Goal: Task Accomplishment & Management: Use online tool/utility

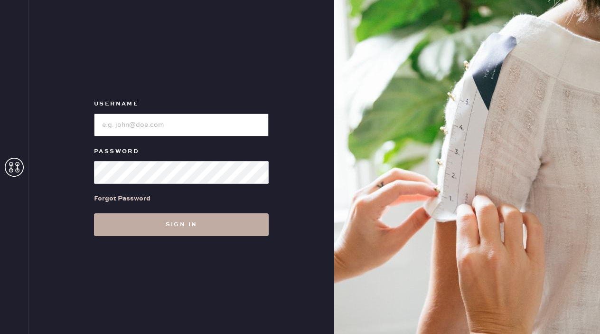
type input "reformationgeorgetown"
click at [123, 221] on button "Sign in" at bounding box center [181, 224] width 175 height 23
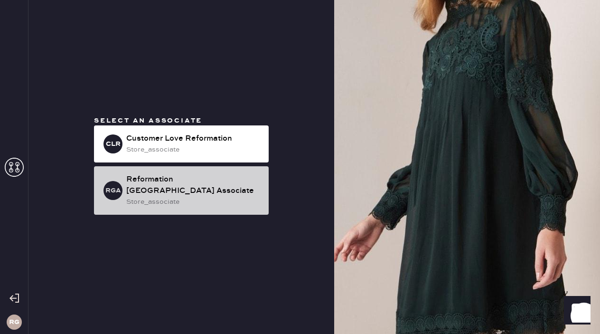
click at [181, 187] on div "Reformation [GEOGRAPHIC_DATA] Associate" at bounding box center [193, 185] width 135 height 23
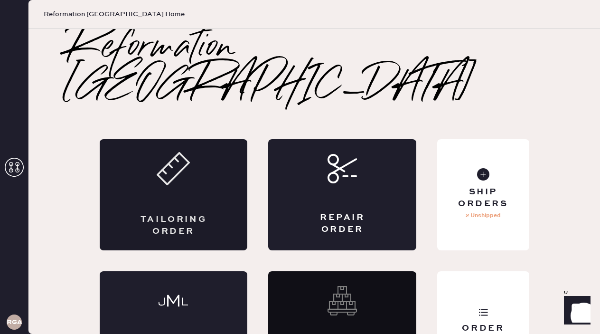
click at [151, 159] on div "Tailoring Order" at bounding box center [174, 194] width 148 height 111
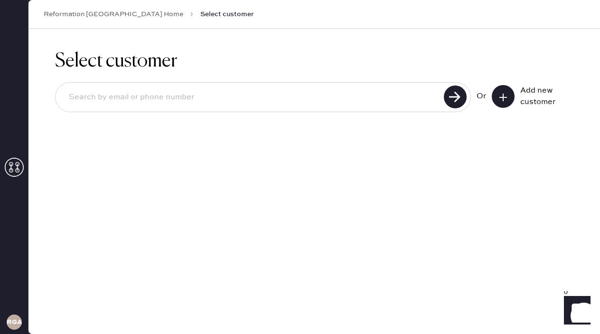
click at [499, 102] on button at bounding box center [503, 96] width 23 height 23
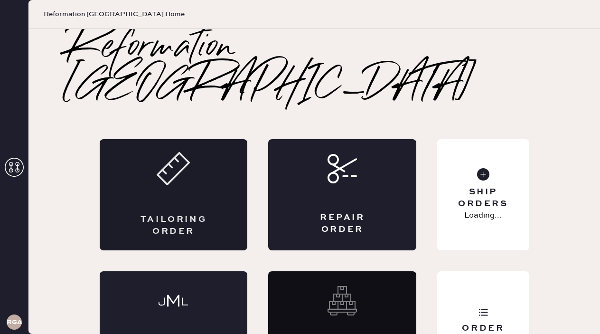
click at [161, 167] on div "Tailoring Order" at bounding box center [174, 194] width 148 height 111
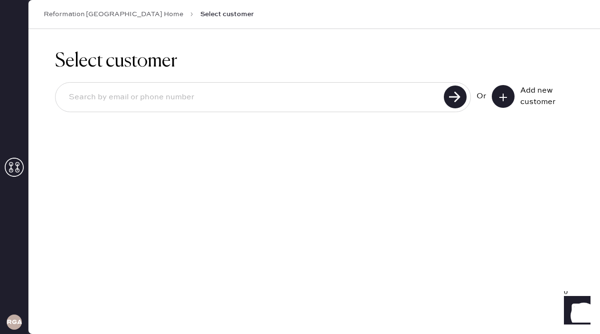
click at [500, 93] on icon at bounding box center [502, 97] width 9 height 9
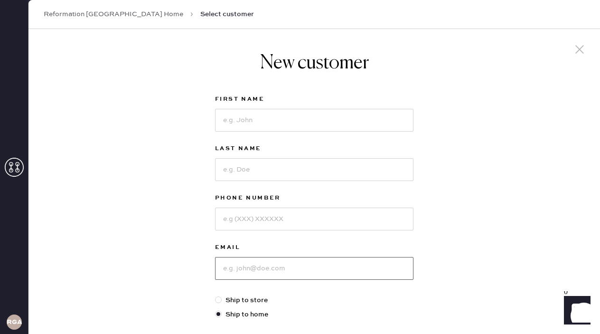
click at [243, 267] on input at bounding box center [314, 268] width 198 height 23
paste input "[PERSON_NAME][EMAIL_ADDRESS][DOMAIN_NAME]"
type input "[PERSON_NAME][EMAIL_ADDRESS][DOMAIN_NAME]"
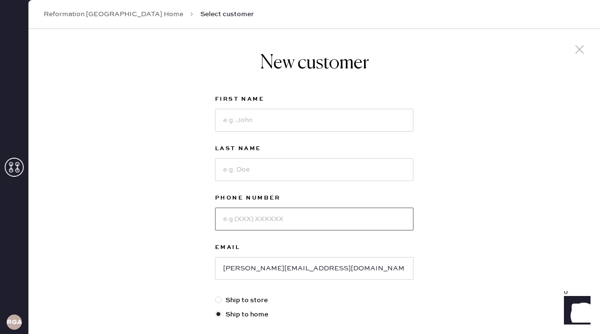
click at [280, 217] on input at bounding box center [314, 218] width 198 height 23
paste input "9192603346"
type input "9192603346"
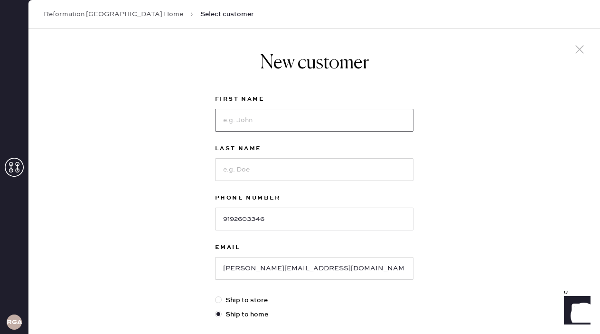
click at [245, 123] on input at bounding box center [314, 120] width 198 height 23
type input "[PERSON_NAME]"
click at [243, 174] on input at bounding box center [314, 169] width 198 height 23
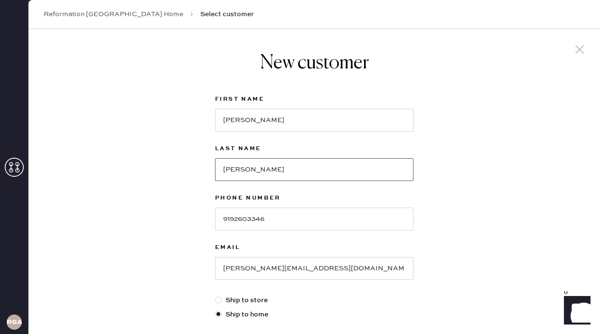
click at [227, 170] on input "[PERSON_NAME]" at bounding box center [314, 169] width 198 height 23
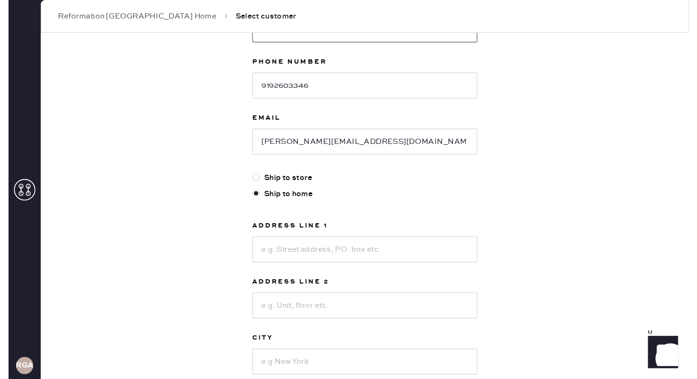
scroll to position [147, 0]
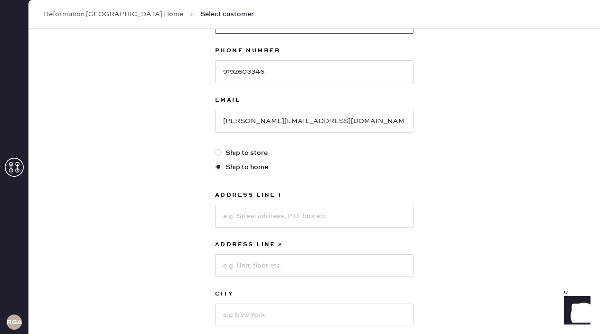
type input "[PERSON_NAME]"
click at [262, 214] on input at bounding box center [314, 215] width 198 height 23
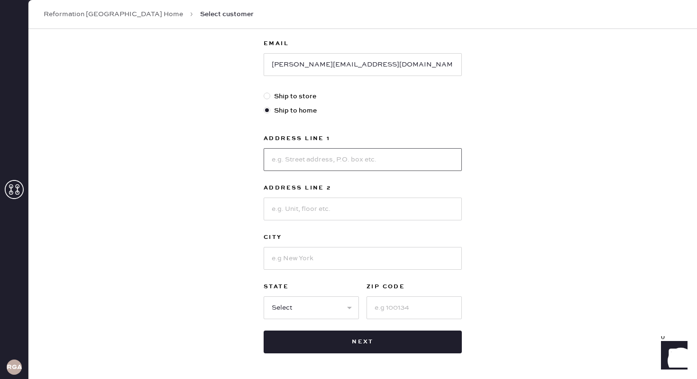
scroll to position [239, 0]
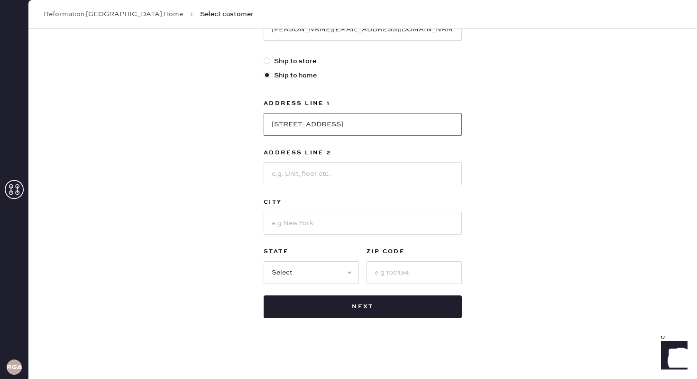
type input "[STREET_ADDRESS]"
click at [332, 220] on input at bounding box center [363, 223] width 198 height 23
type input "[US_STATE][GEOGRAPHIC_DATA]"
click at [287, 264] on select "Select AK AL AR AZ CA CO CT [GEOGRAPHIC_DATA] DE FL [GEOGRAPHIC_DATA] HI [GEOGR…" at bounding box center [311, 272] width 95 height 23
select select "DC"
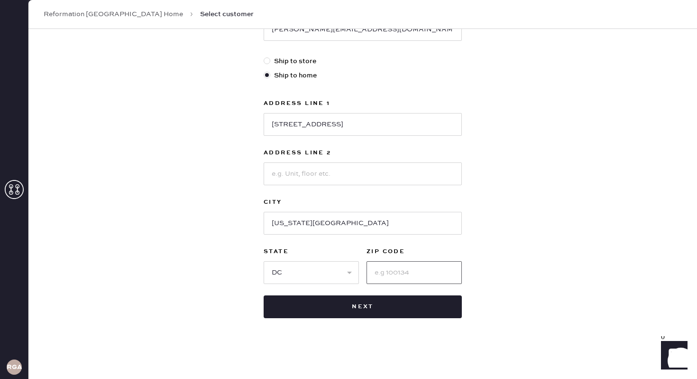
click at [389, 276] on input at bounding box center [414, 272] width 95 height 23
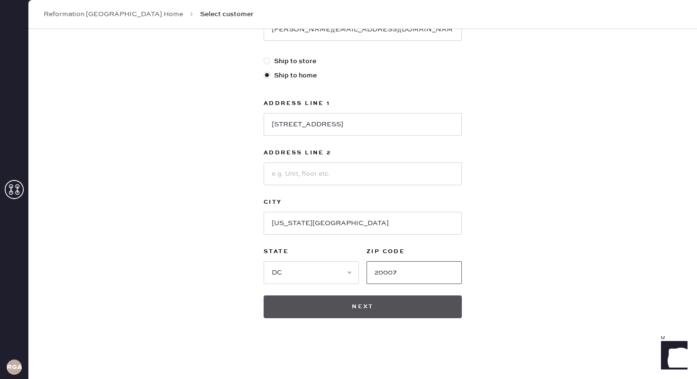
type input "20007"
click at [371, 300] on button "Next" at bounding box center [363, 306] width 198 height 23
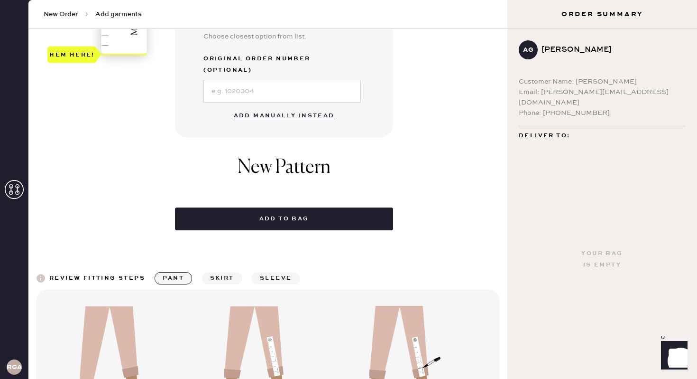
scroll to position [358, 0]
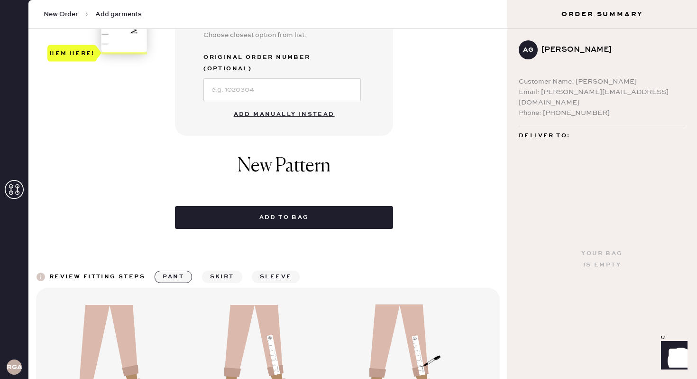
click at [276, 105] on button "Add manually instead" at bounding box center [284, 114] width 112 height 19
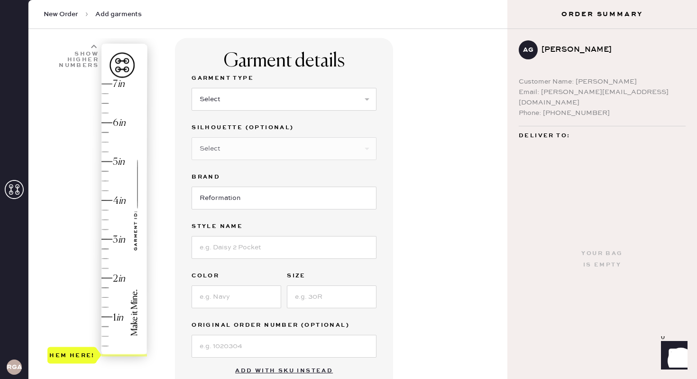
scroll to position [78, 0]
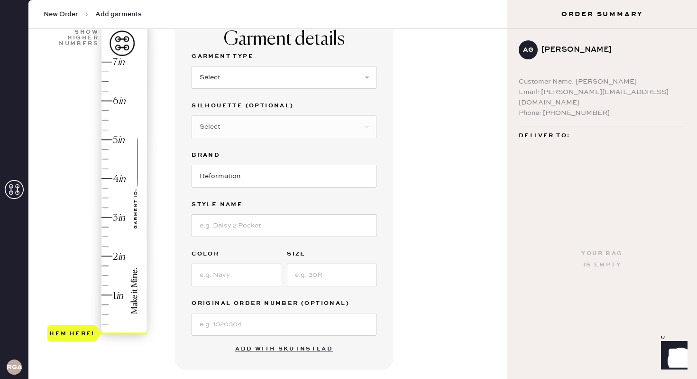
click at [105, 149] on div "Hem here!" at bounding box center [97, 198] width 101 height 280
click at [253, 82] on select "Select Basic Skirt Jeans Leggings Pants Shorts Basic Sleeved Dress Basic Sleeve…" at bounding box center [284, 77] width 185 height 23
select select "7"
click at [237, 137] on select "Select Maxi Dress Midi Dress Mini Dress Other" at bounding box center [284, 126] width 185 height 23
select select "33"
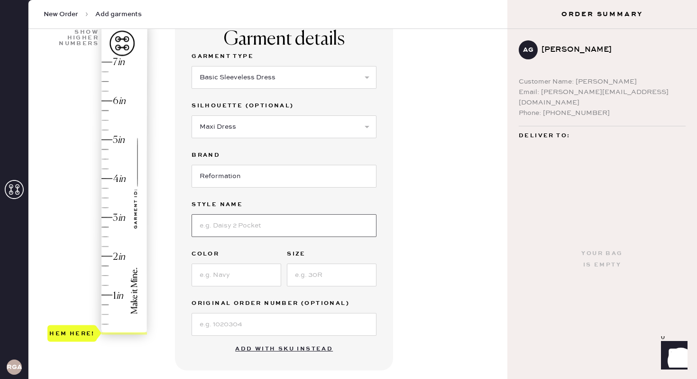
click at [256, 230] on input at bounding box center [284, 225] width 185 height 23
type input "Tripoli Dress"
click at [233, 276] on input at bounding box center [237, 274] width 90 height 23
type input "[PERSON_NAME]"
click at [343, 274] on input at bounding box center [332, 274] width 90 height 23
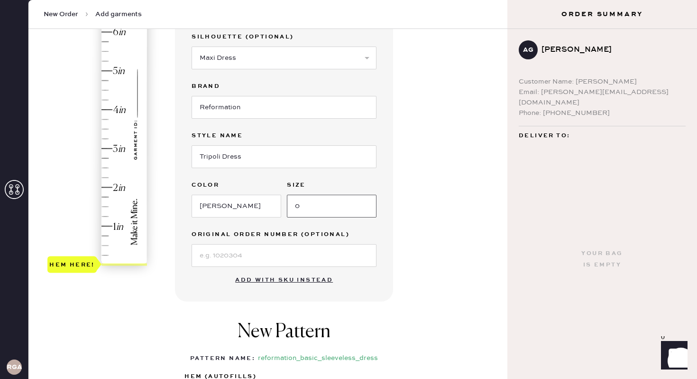
scroll to position [163, 0]
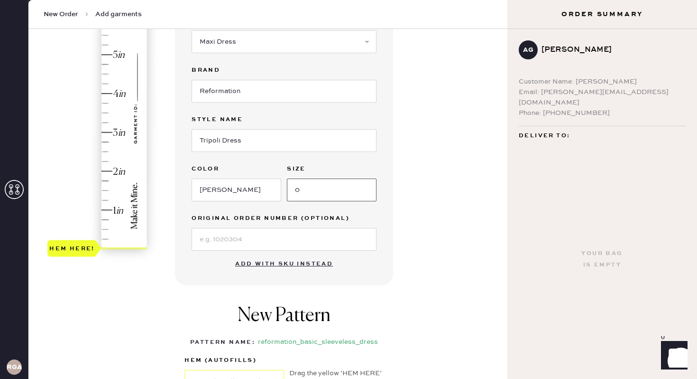
type input "0"
click at [219, 241] on input at bounding box center [284, 239] width 185 height 23
type input "S32140455"
type input "4.75"
click at [105, 64] on div "Hem here!" at bounding box center [97, 113] width 101 height 280
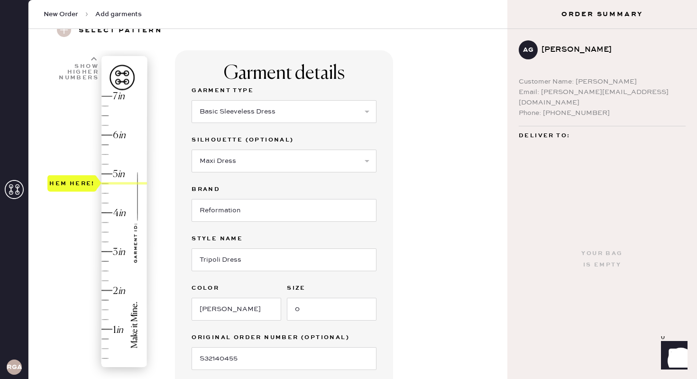
scroll to position [43, 0]
click at [298, 118] on select "Select Basic Skirt Jeans Leggings Pants Shorts Basic Sleeved Dress Basic Sleeve…" at bounding box center [284, 112] width 185 height 23
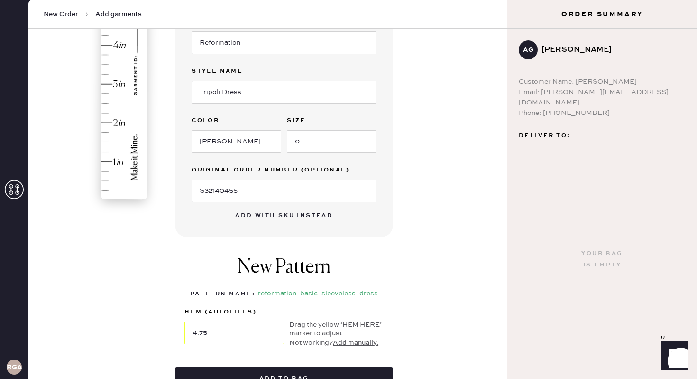
scroll to position [36, 0]
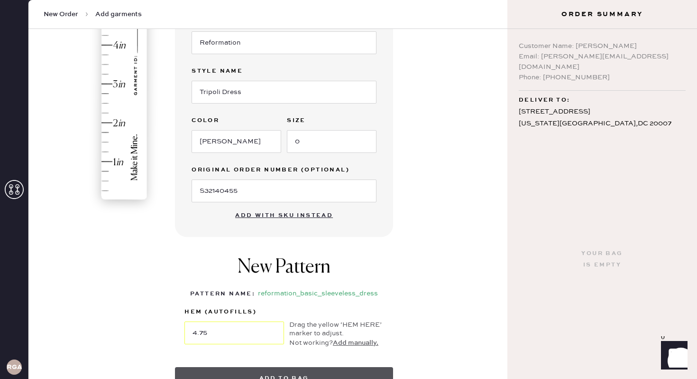
click at [294, 333] on button "Add to bag" at bounding box center [284, 378] width 218 height 23
select select "7"
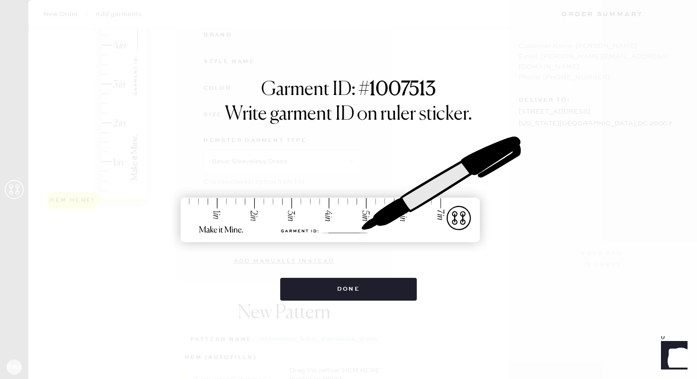
scroll to position [0, 0]
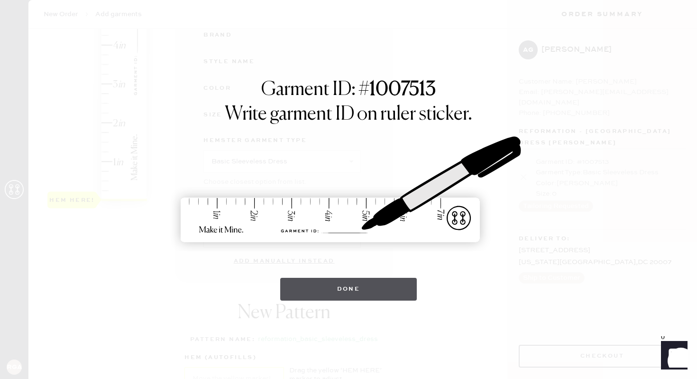
click at [339, 291] on button "Done" at bounding box center [348, 289] width 137 height 23
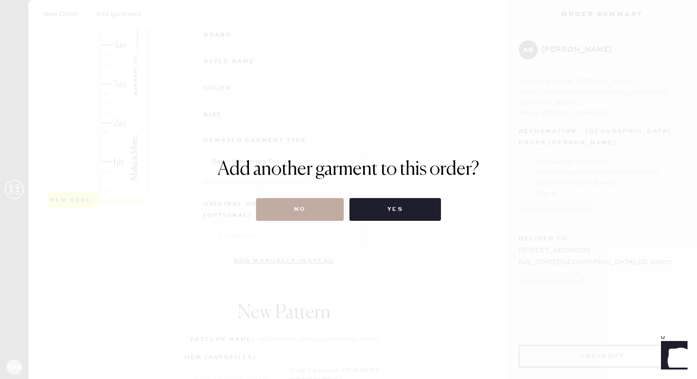
click at [295, 214] on button "No" at bounding box center [300, 209] width 88 height 23
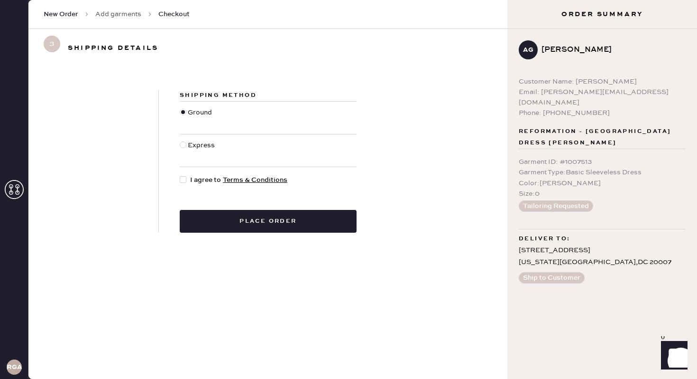
click at [184, 178] on div at bounding box center [183, 179] width 7 height 7
click at [180, 175] on input "I agree to Terms & Conditions" at bounding box center [180, 175] width 0 height 0
checkbox input "true"
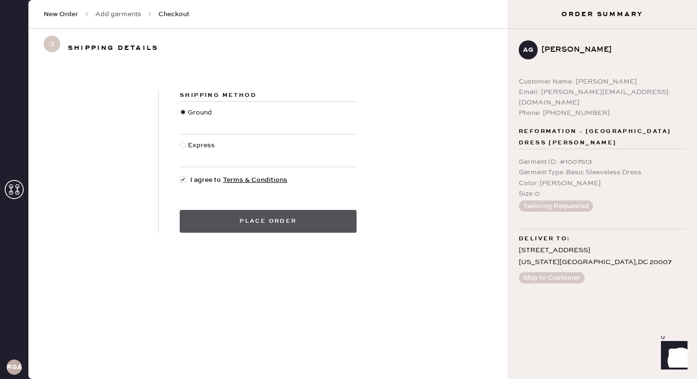
click at [240, 226] on button "Place order" at bounding box center [268, 221] width 177 height 23
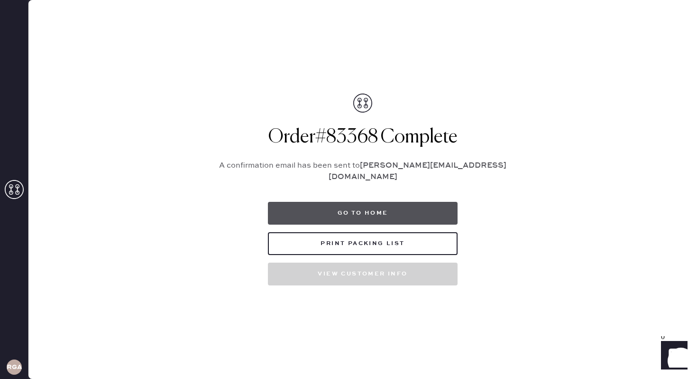
click at [350, 204] on button "Go to home" at bounding box center [363, 213] width 190 height 23
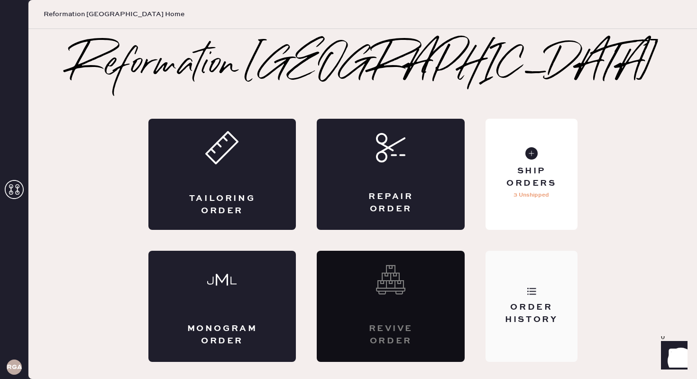
click at [533, 297] on div "Order History" at bounding box center [532, 305] width 92 height 111
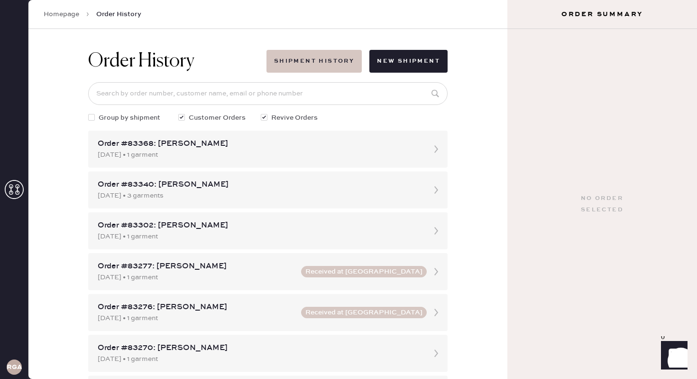
click at [338, 64] on button "Shipment History" at bounding box center [314, 61] width 95 height 23
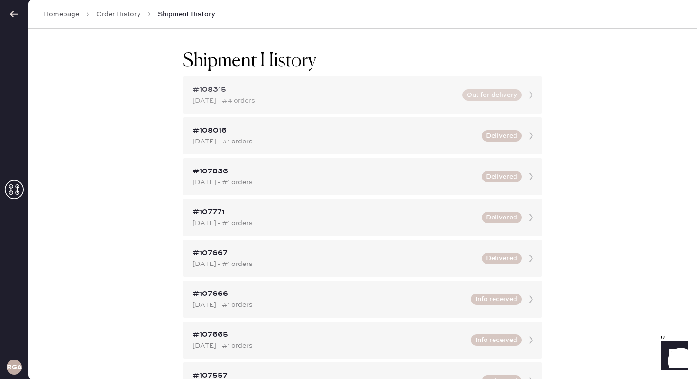
click at [338, 101] on div "[DATE] - #4 orders" at bounding box center [325, 100] width 264 height 10
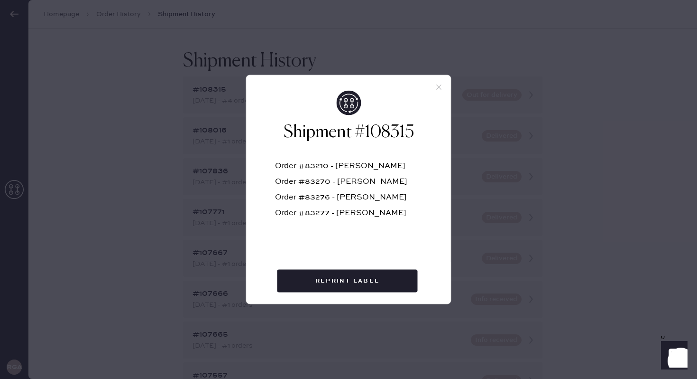
click at [589, 185] on div "Shipment #108315 Order #83210 - [PERSON_NAME] Order #83270 - [PERSON_NAME] Orde…" at bounding box center [348, 189] width 697 height 379
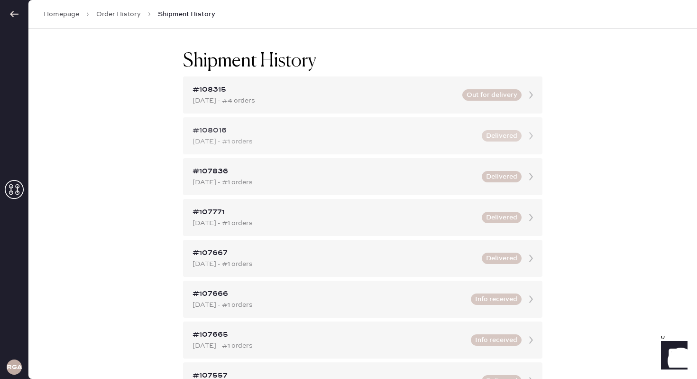
click at [272, 135] on div "#108016" at bounding box center [335, 130] width 284 height 11
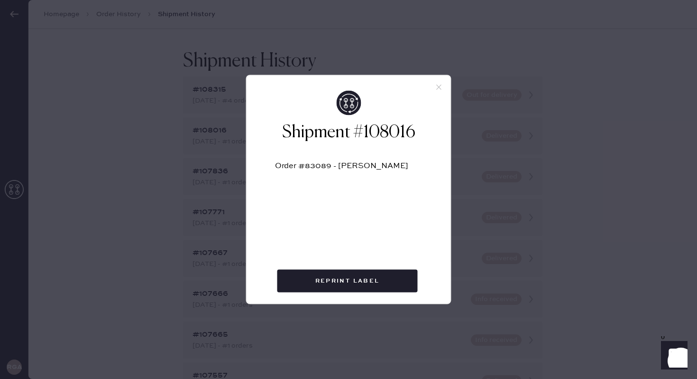
click at [594, 164] on div "Shipment #108016 Order #83089 - [PERSON_NAME] Reprint Label" at bounding box center [348, 189] width 697 height 379
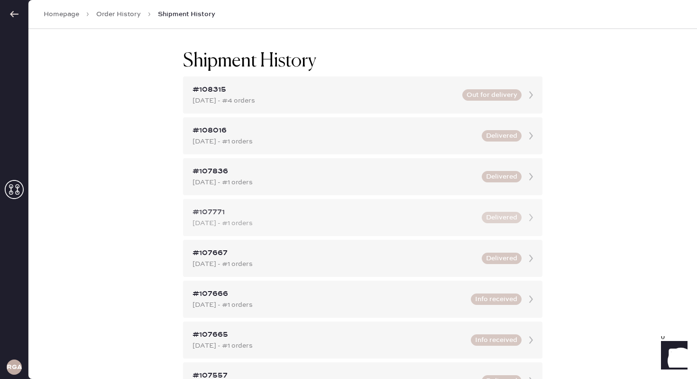
click at [510, 218] on button "Delivered" at bounding box center [502, 217] width 40 height 11
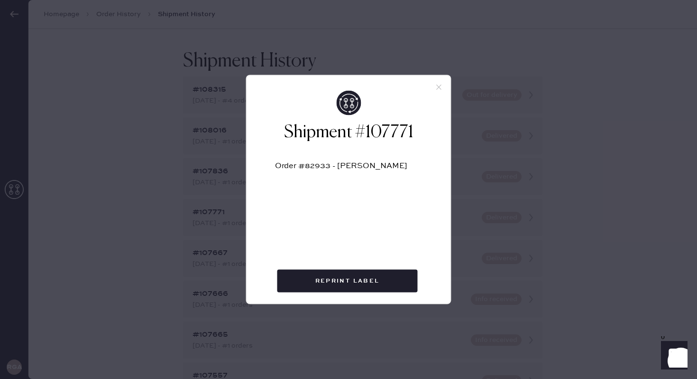
click at [599, 174] on div "Shipment #107771 Order #82933 - [PERSON_NAME] Reprint Label" at bounding box center [348, 189] width 697 height 379
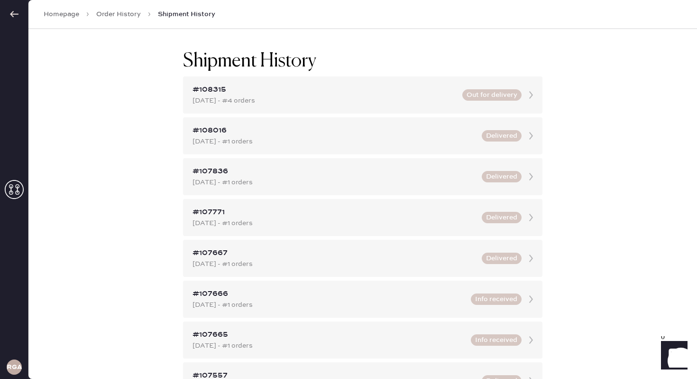
click at [103, 15] on link "Order History" at bounding box center [118, 13] width 45 height 9
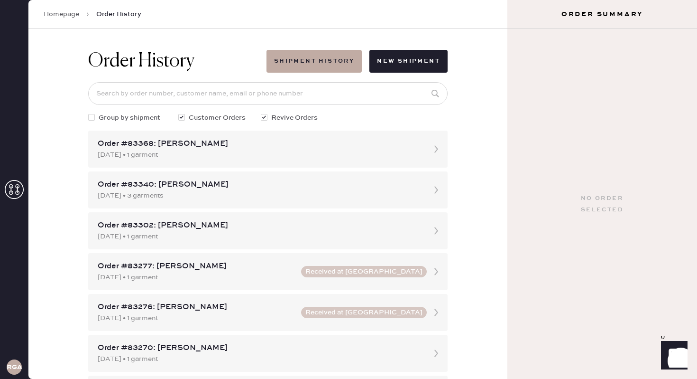
click at [91, 115] on div at bounding box center [91, 117] width 7 height 7
click at [89, 113] on input "Group by shipment" at bounding box center [88, 112] width 0 height 0
checkbox input "true"
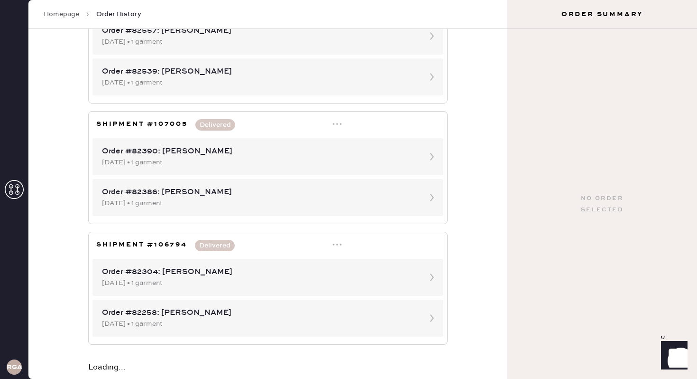
scroll to position [678, 0]
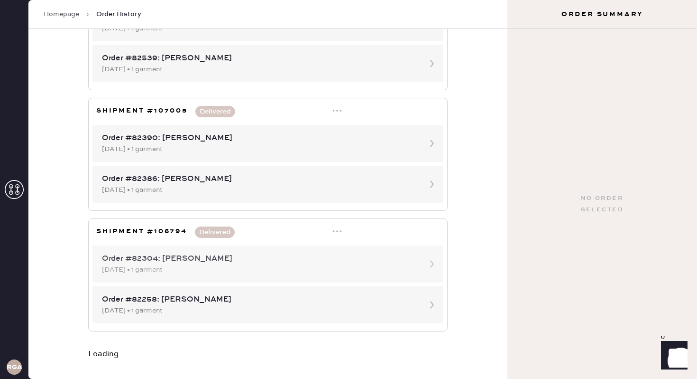
click at [169, 260] on div "Order #82304: [PERSON_NAME]" at bounding box center [259, 258] width 315 height 11
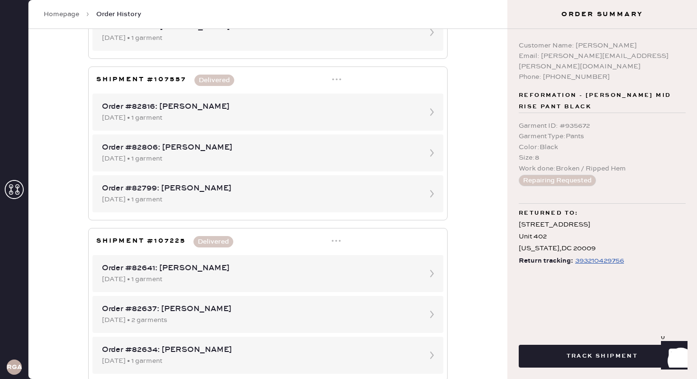
scroll to position [346, 0]
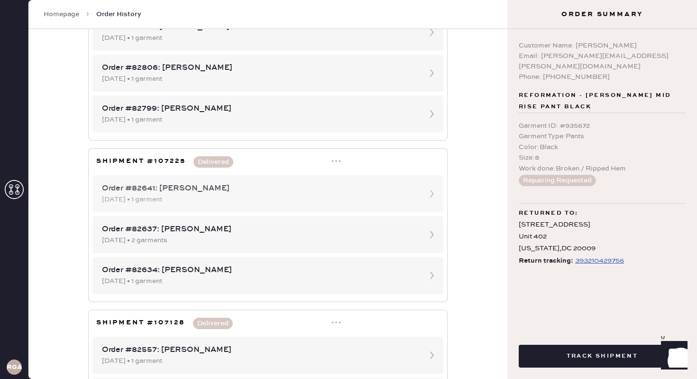
click at [319, 188] on div "Order #82641: [PERSON_NAME]" at bounding box center [259, 188] width 315 height 11
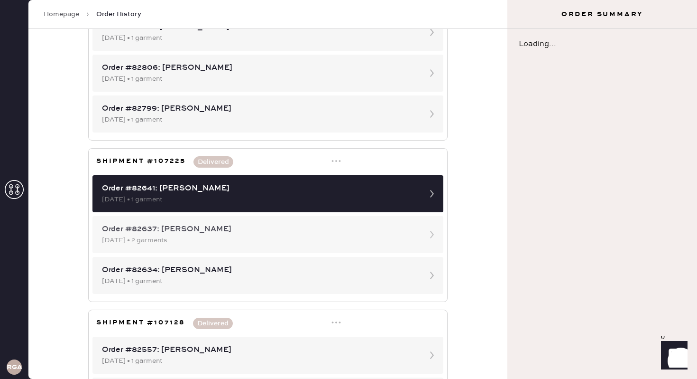
click at [300, 229] on div "Order #82637: [PERSON_NAME]" at bounding box center [259, 228] width 315 height 11
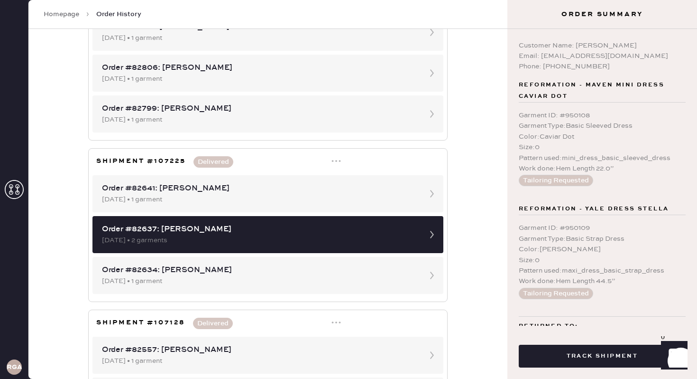
scroll to position [69, 0]
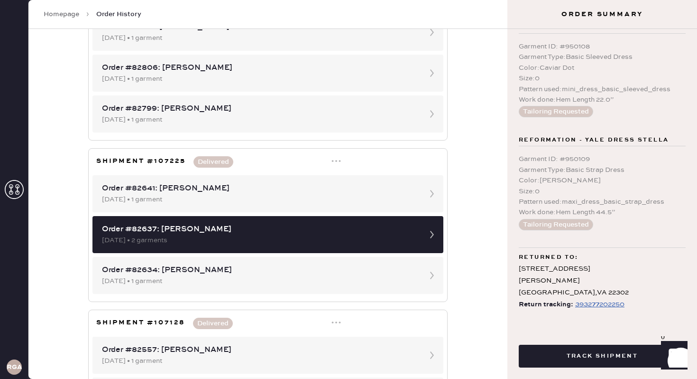
click at [589, 305] on div "393277202250" at bounding box center [599, 303] width 49 height 11
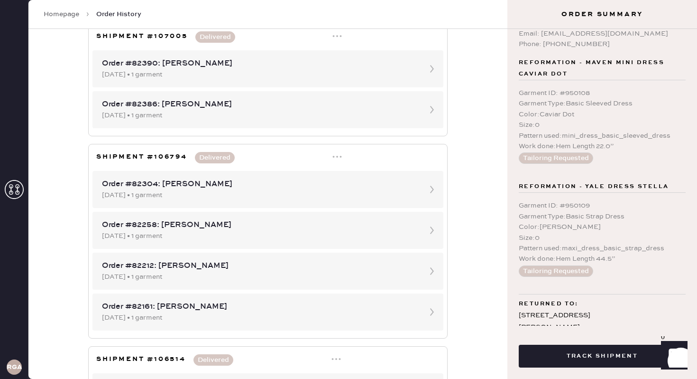
scroll to position [23, 0]
click at [209, 184] on div "Order #82304: [PERSON_NAME]" at bounding box center [259, 183] width 315 height 11
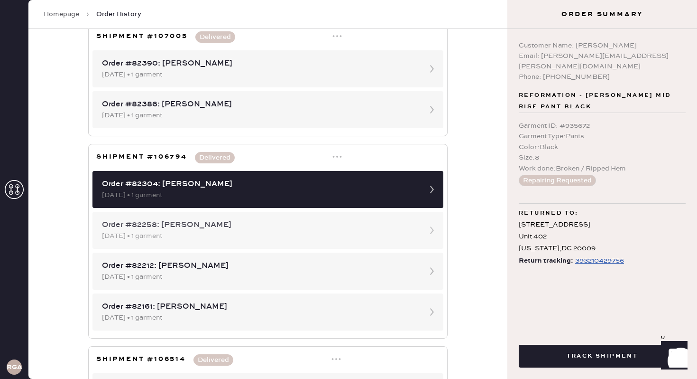
click at [197, 229] on div "Order #82258: [PERSON_NAME]" at bounding box center [259, 224] width 315 height 11
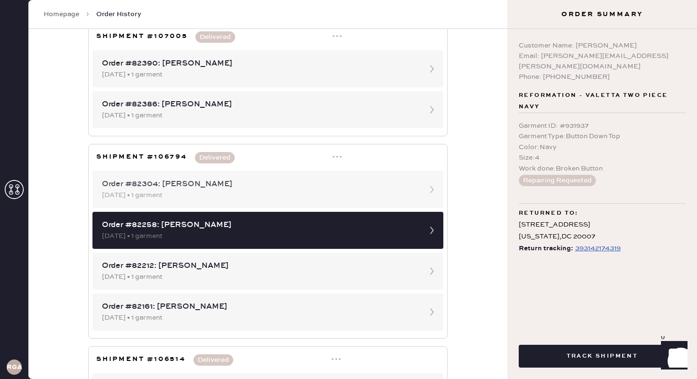
click at [209, 195] on div "[DATE] • 1 garment" at bounding box center [259, 195] width 315 height 10
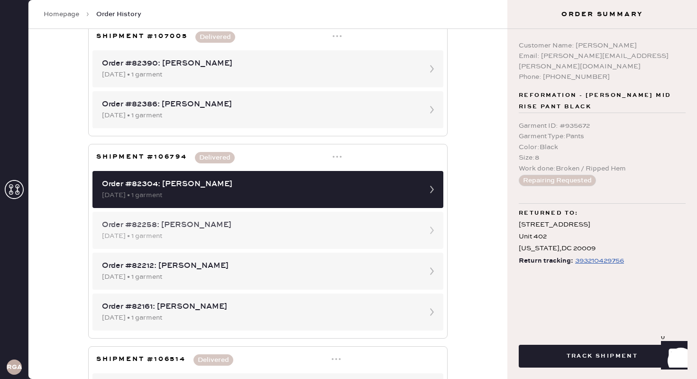
click at [212, 223] on div "Order #82258: [PERSON_NAME]" at bounding box center [259, 224] width 315 height 11
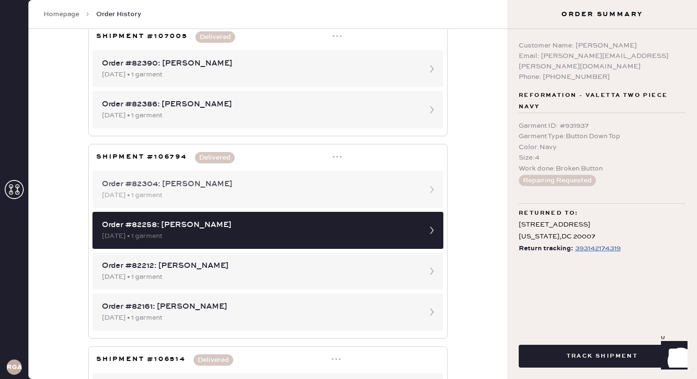
click at [209, 198] on div "[DATE] • 1 garment" at bounding box center [259, 195] width 315 height 10
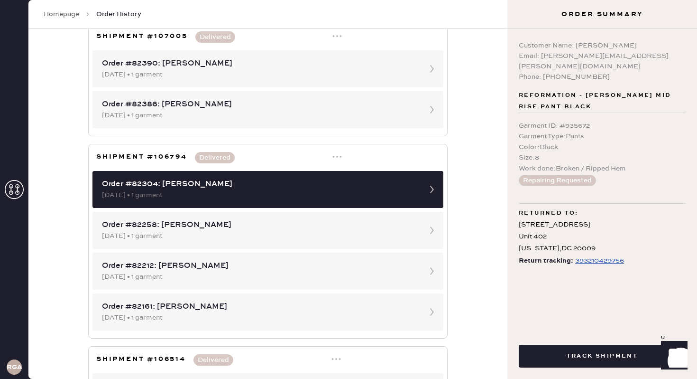
click at [63, 16] on link "Homepage" at bounding box center [62, 13] width 36 height 9
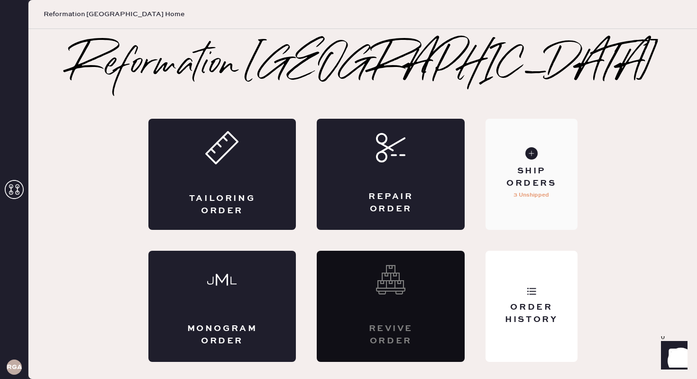
click at [543, 156] on div "Ship Orders 3 Unshipped" at bounding box center [532, 174] width 92 height 111
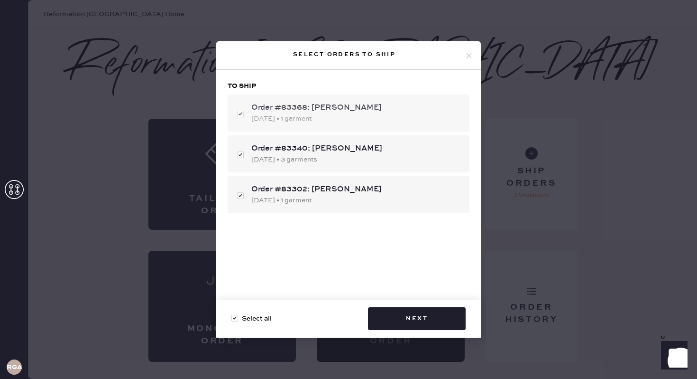
click at [241, 113] on div "Order #83368: [PERSON_NAME] [DATE] • 1 garment" at bounding box center [349, 112] width 242 height 37
checkbox input "false"
click at [241, 114] on div "Order #83368: [PERSON_NAME] [DATE] • 1 garment" at bounding box center [349, 112] width 242 height 37
checkbox input "true"
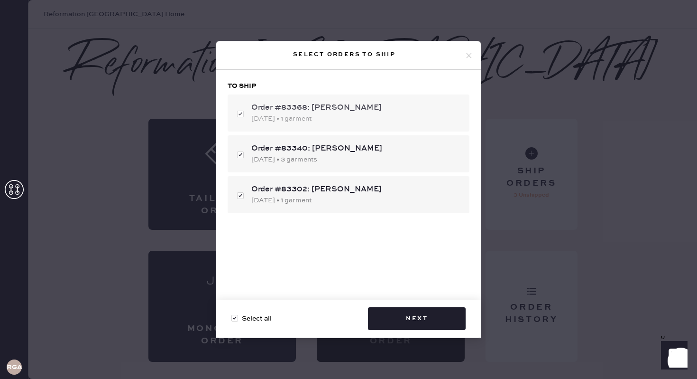
checkbox input "true"
click at [338, 156] on div "[DATE] • 3 garments" at bounding box center [356, 159] width 211 height 10
checkbox input "false"
click at [338, 156] on div "[DATE] • 3 garments" at bounding box center [356, 159] width 211 height 10
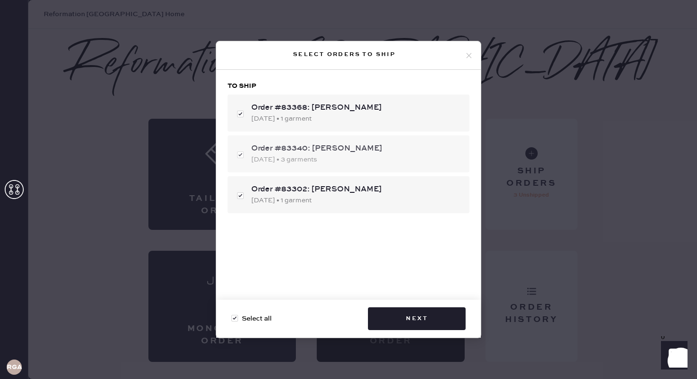
checkbox input "true"
click at [415, 321] on button "Next" at bounding box center [417, 318] width 98 height 23
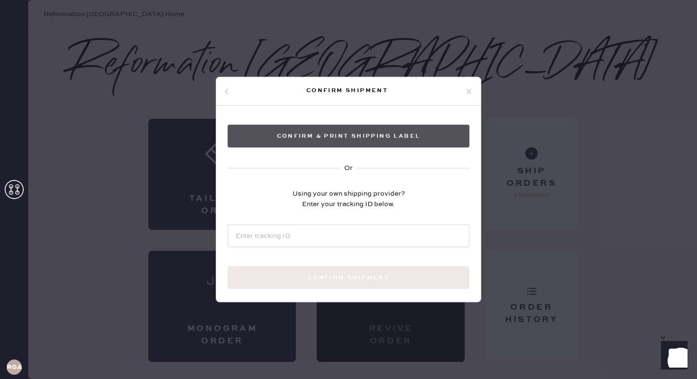
click at [339, 134] on button "Confirm & Print shipping label" at bounding box center [349, 136] width 242 height 23
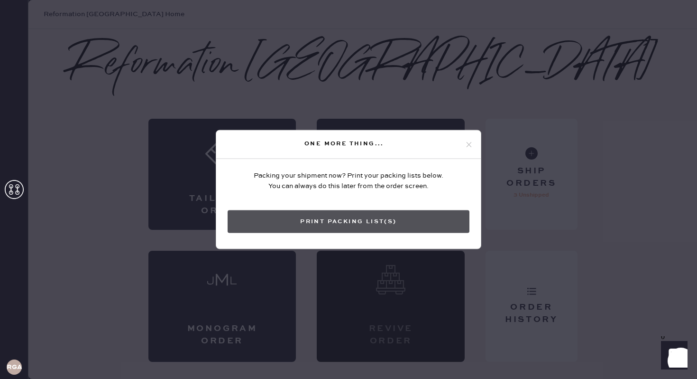
click at [388, 227] on button "Print Packing List(s)" at bounding box center [349, 221] width 242 height 23
